Goal: Transaction & Acquisition: Book appointment/travel/reservation

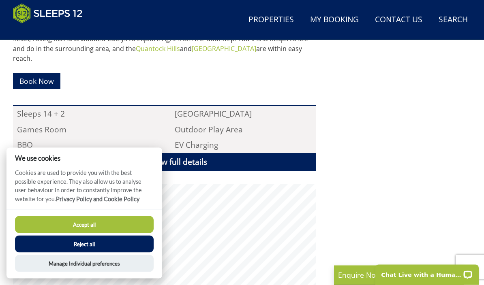
scroll to position [474, 0]
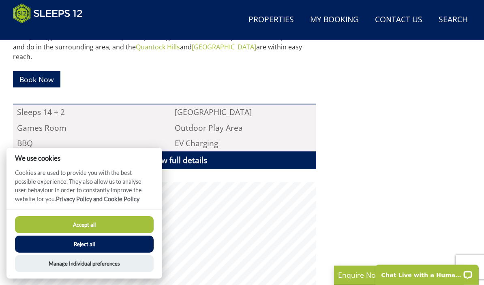
click at [119, 253] on button "Reject all" at bounding box center [84, 244] width 139 height 17
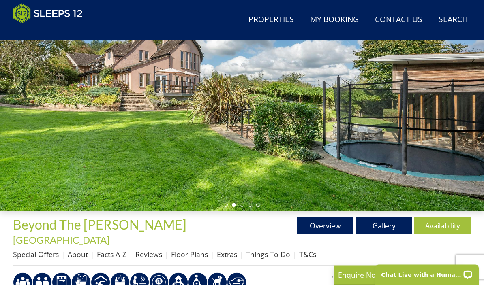
scroll to position [118, 0]
click at [387, 223] on link "Gallery" at bounding box center [383, 226] width 57 height 16
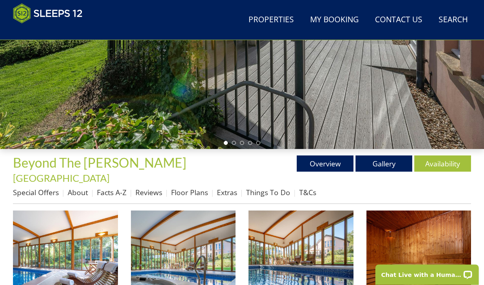
scroll to position [180, 0]
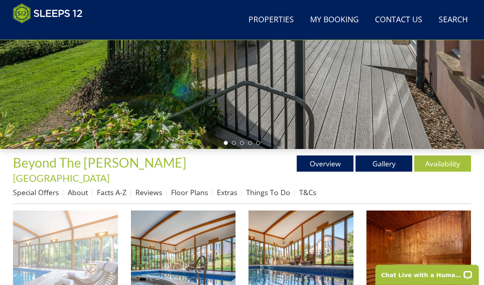
click at [90, 263] on img at bounding box center [65, 263] width 105 height 105
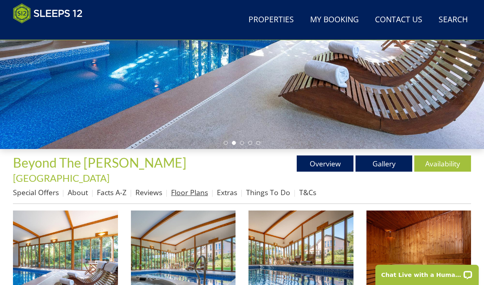
click at [195, 188] on link "Floor Plans" at bounding box center [189, 193] width 37 height 10
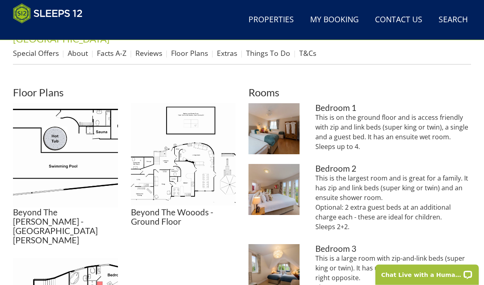
scroll to position [318, 0]
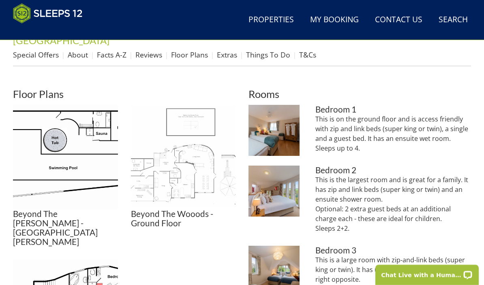
click at [193, 170] on img at bounding box center [183, 157] width 105 height 105
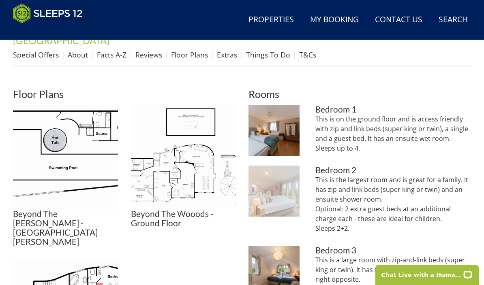
click at [288, 191] on img at bounding box center [273, 191] width 51 height 51
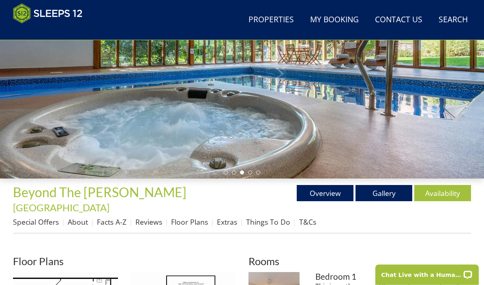
scroll to position [150, 0]
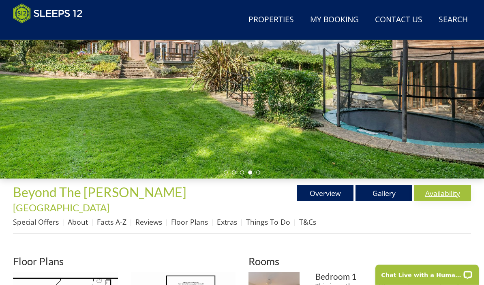
click at [448, 190] on link "Availability" at bounding box center [442, 193] width 57 height 16
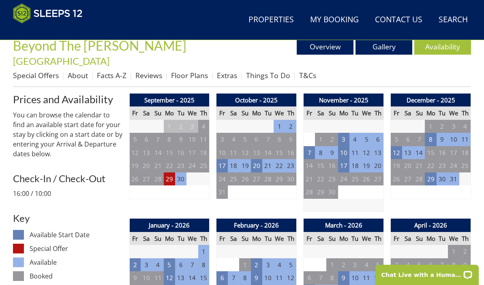
scroll to position [296, 0]
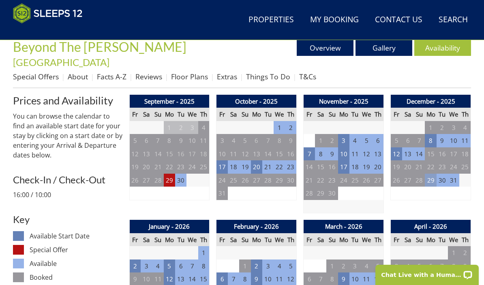
click at [432, 174] on td "29" at bounding box center [430, 180] width 11 height 13
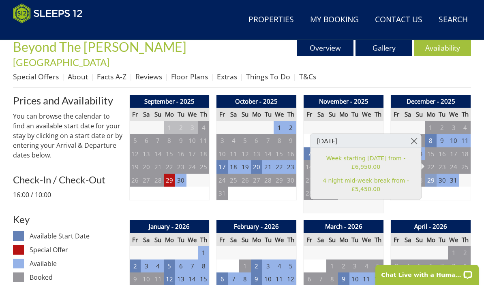
click at [433, 174] on td "29" at bounding box center [430, 180] width 11 height 13
click at [391, 187] on link "4 night mid-week break from - £5,450.00" at bounding box center [366, 184] width 100 height 17
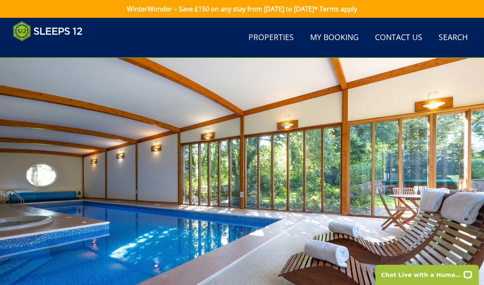
scroll to position [35, 0]
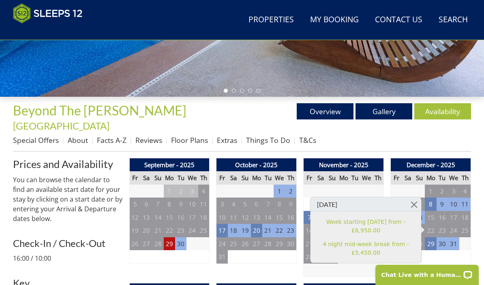
click at [470, 237] on td "1" at bounding box center [464, 243] width 11 height 13
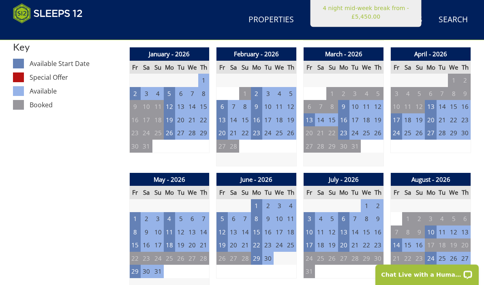
scroll to position [468, 0]
click at [135, 265] on td "29" at bounding box center [134, 271] width 11 height 13
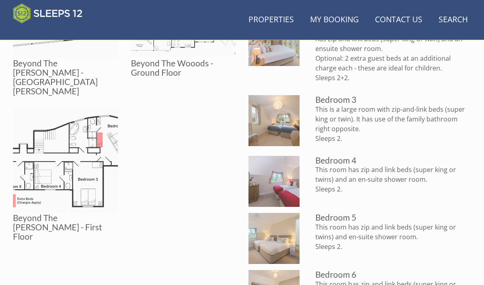
scroll to position [150, 0]
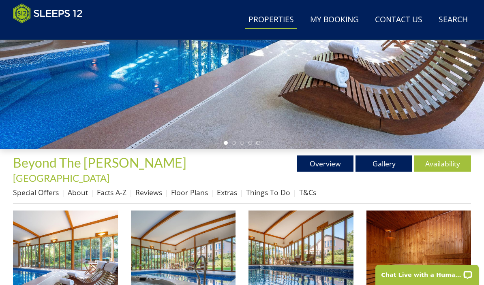
click at [279, 21] on link "Properties" at bounding box center [271, 20] width 52 height 18
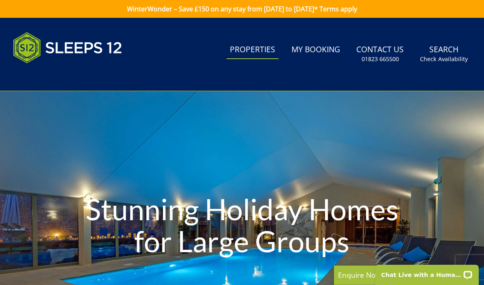
click at [250, 52] on link "Properties" at bounding box center [252, 50] width 52 height 18
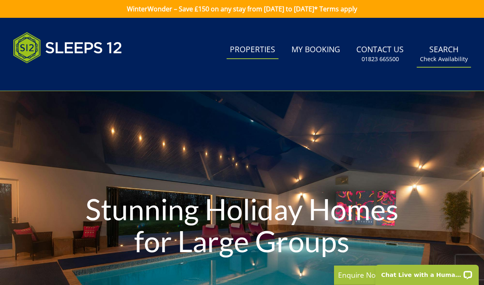
click at [442, 55] on small "Check Availability" at bounding box center [444, 59] width 48 height 8
click at [445, 53] on link "Search Check Availability" at bounding box center [444, 54] width 54 height 26
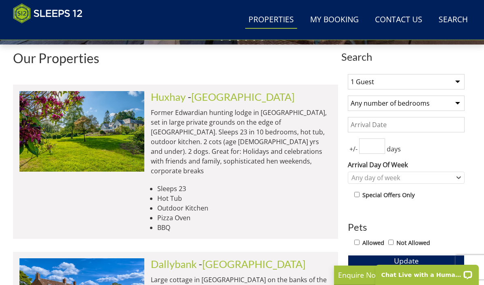
scroll to position [284, 0]
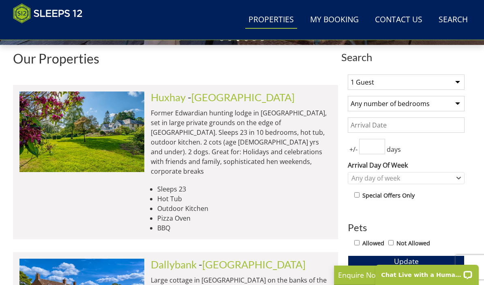
click at [392, 82] on select "1 Guest 2 Guests 3 Guests 4 Guests 5 Guests 6 Guests 7 Guests 8 Guests 9 Guests…" at bounding box center [406, 82] width 117 height 15
select select "14"
click at [410, 103] on select "Any number of bedrooms 4 Bedrooms 5 Bedrooms 6 Bedrooms 7 Bedrooms 8 Bedrooms 9…" at bounding box center [406, 103] width 117 height 15
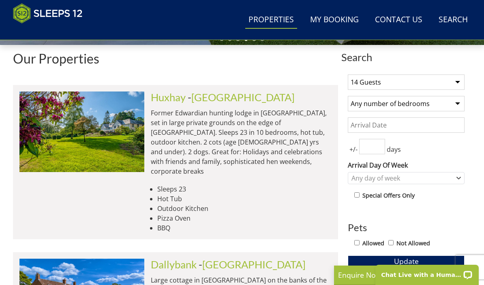
select select "6"
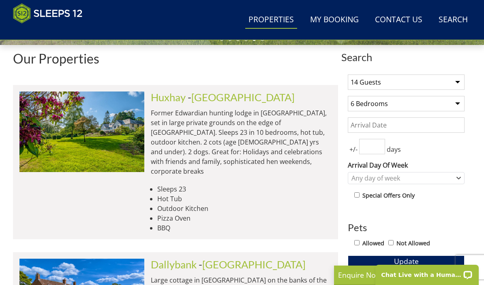
click at [361, 241] on div "Allowed Not Allowed" at bounding box center [409, 244] width 110 height 12
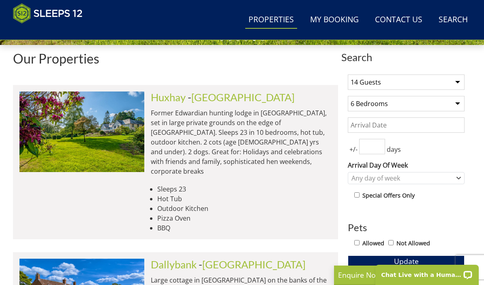
click at [359, 245] on input "Allowed" at bounding box center [356, 242] width 5 height 5
checkbox input "true"
click at [413, 261] on span "Update" at bounding box center [406, 261] width 25 height 10
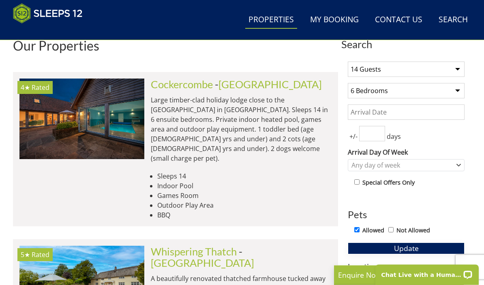
scroll to position [297, 0]
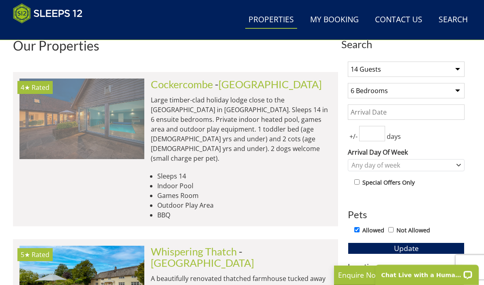
click at [97, 129] on img at bounding box center [81, 119] width 125 height 81
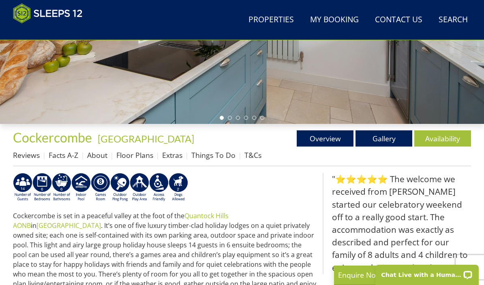
scroll to position [216, 0]
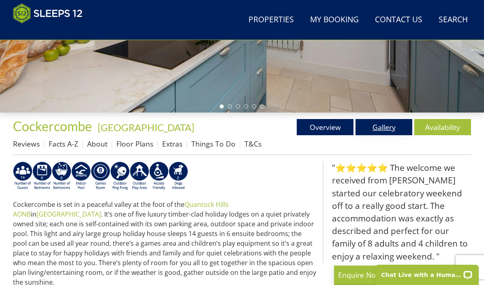
click at [384, 127] on link "Gallery" at bounding box center [383, 127] width 57 height 16
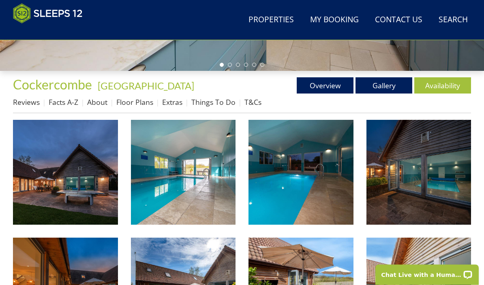
scroll to position [301, 0]
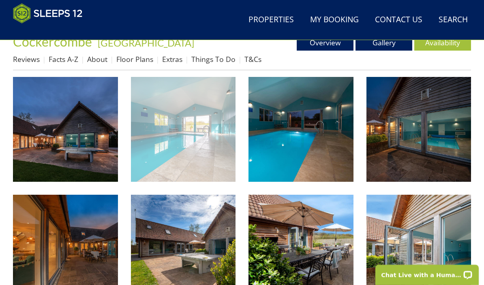
click at [211, 160] on img at bounding box center [183, 129] width 105 height 105
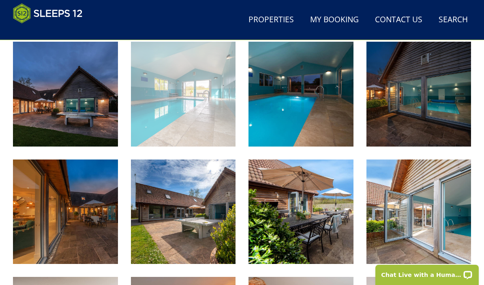
scroll to position [216, 0]
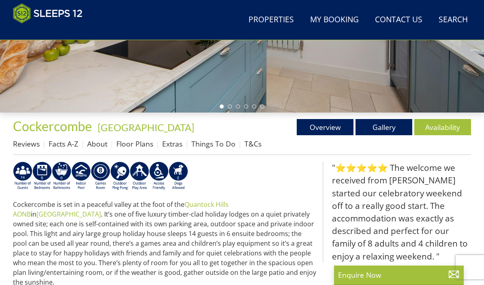
scroll to position [297, 0]
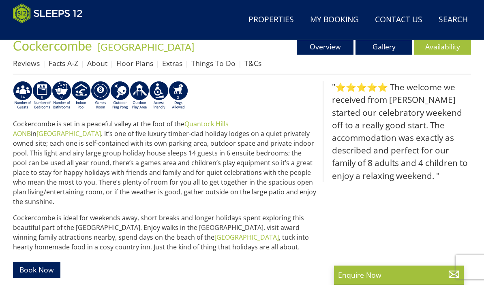
select select "14"
select select "6"
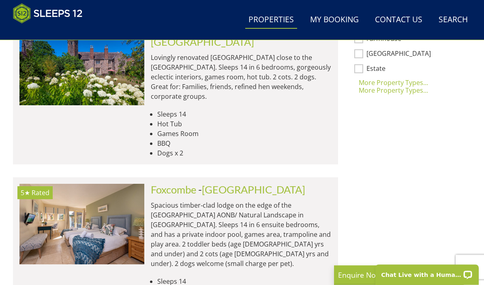
scroll to position [697, 0]
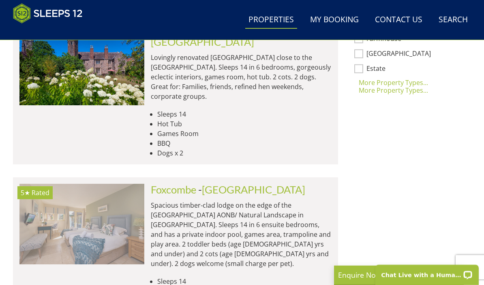
click at [119, 200] on img at bounding box center [81, 224] width 125 height 81
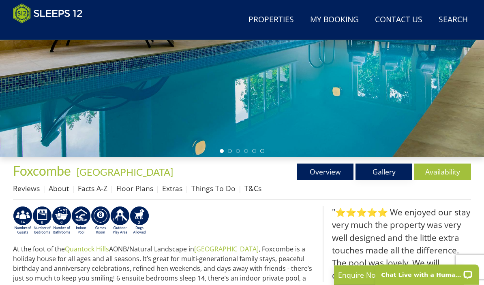
scroll to position [172, 0]
click at [389, 172] on link "Gallery" at bounding box center [383, 172] width 57 height 16
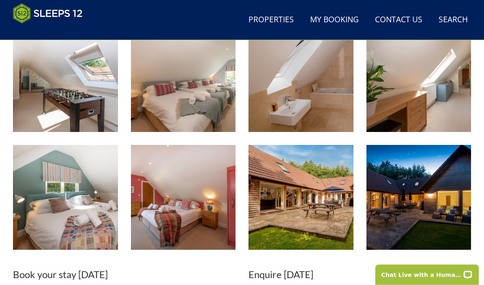
scroll to position [709, 0]
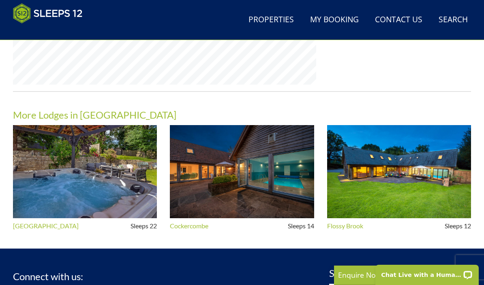
select select "14"
select select "6"
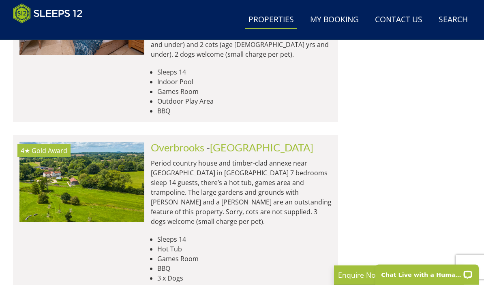
scroll to position [906, 0]
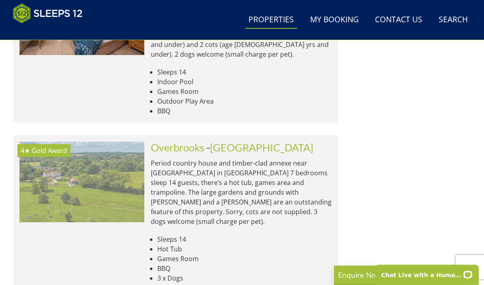
click at [123, 142] on img at bounding box center [81, 182] width 125 height 81
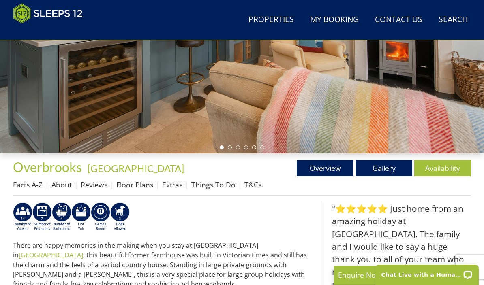
scroll to position [168, 0]
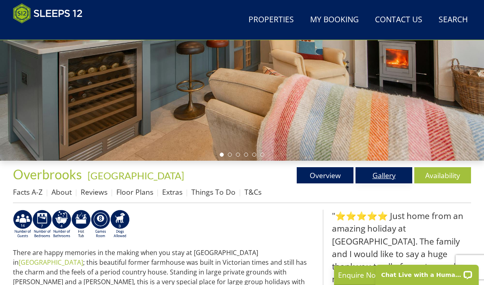
click at [386, 173] on link "Gallery" at bounding box center [383, 175] width 57 height 16
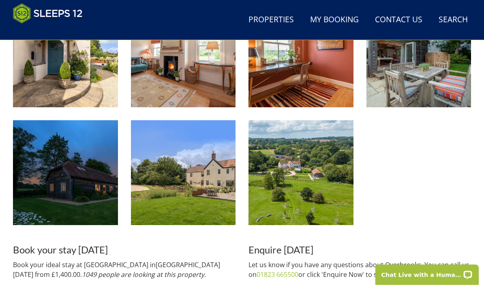
scroll to position [1435, 0]
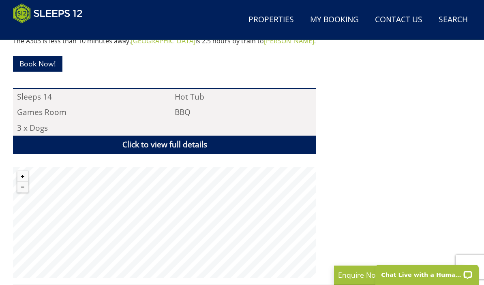
select select "14"
select select "6"
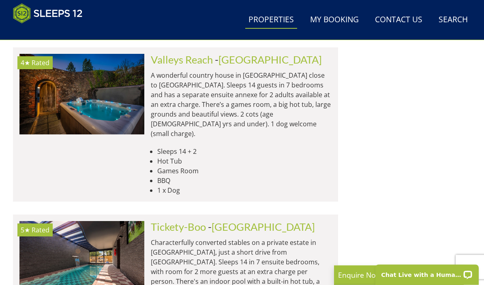
scroll to position [1527, 0]
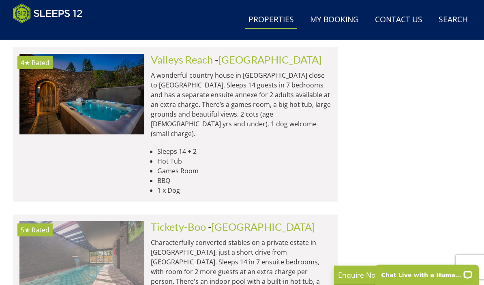
click at [128, 221] on img at bounding box center [81, 261] width 125 height 81
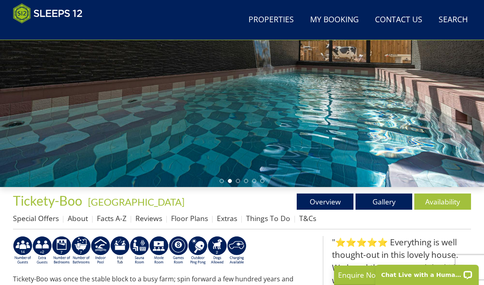
scroll to position [170, 0]
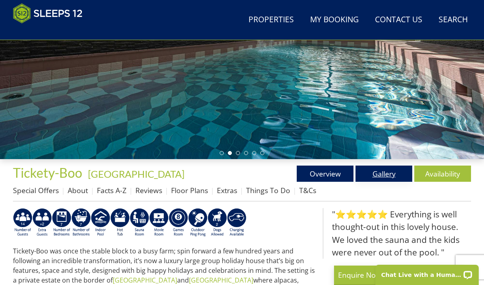
click at [372, 180] on link "Gallery" at bounding box center [383, 174] width 57 height 16
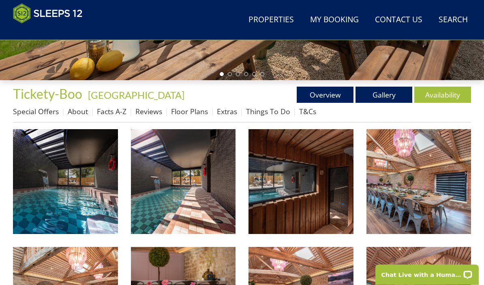
scroll to position [249, 0]
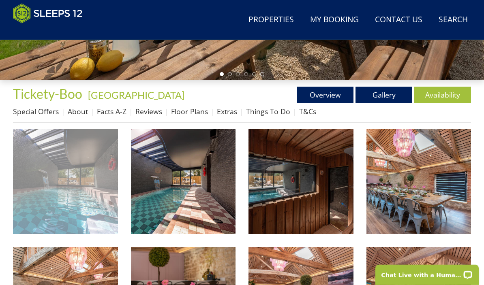
click at [100, 192] on img at bounding box center [65, 181] width 105 height 105
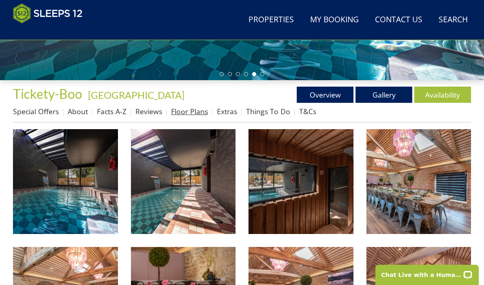
click at [197, 111] on link "Floor Plans" at bounding box center [189, 112] width 37 height 10
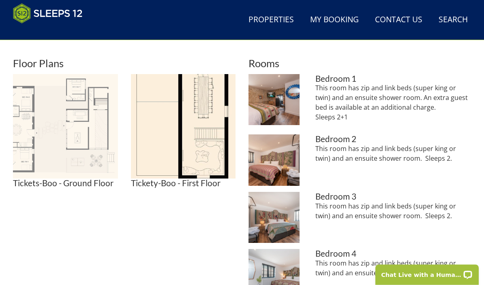
scroll to position [336, 0]
click at [103, 144] on img at bounding box center [65, 126] width 105 height 105
